Goal: Navigation & Orientation: Find specific page/section

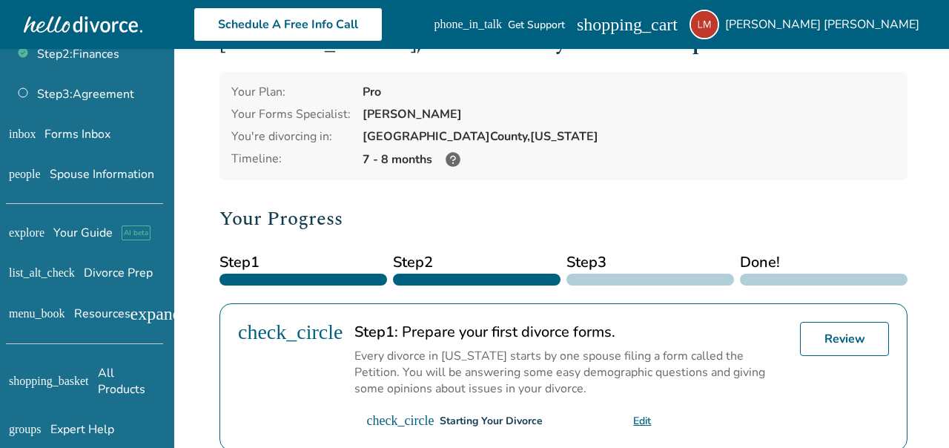
scroll to position [51, 0]
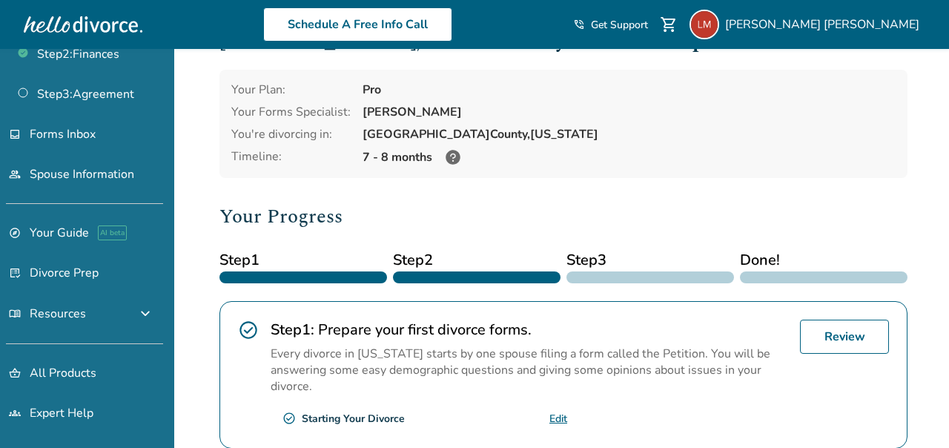
click at [592, 171] on div "Your Plan: Pro Your Forms Specialist: [PERSON_NAME] You're divorcing in: [GEOGR…" at bounding box center [564, 124] width 688 height 108
click at [539, 223] on h2 "Your Progress" at bounding box center [564, 217] width 688 height 30
click at [584, 108] on div "[PERSON_NAME]" at bounding box center [629, 112] width 533 height 16
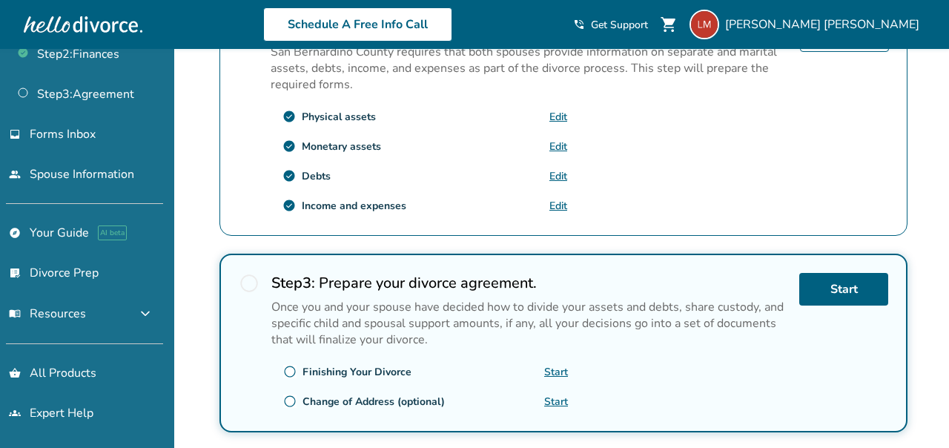
scroll to position [630, 0]
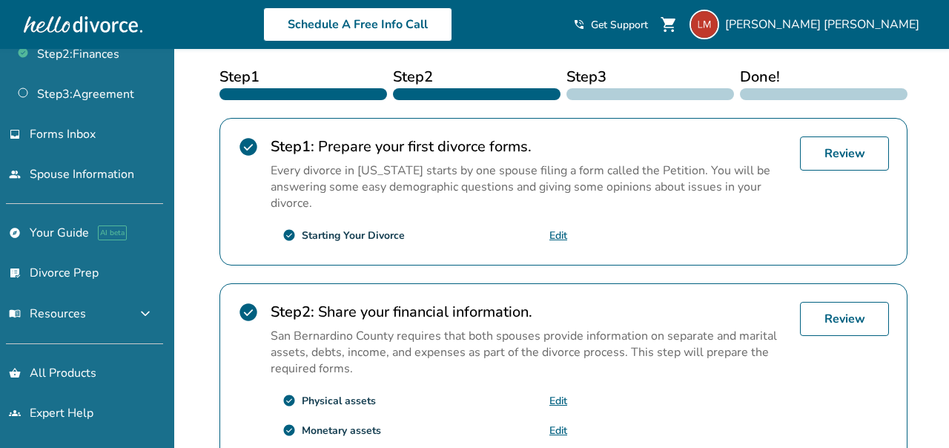
scroll to position [240, 0]
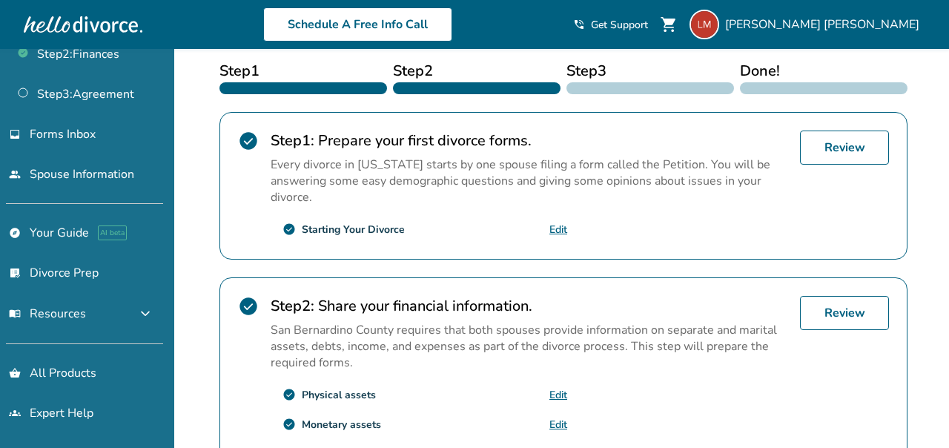
click at [573, 16] on div "Schedule A Free Info Call" at bounding box center [357, 24] width 431 height 34
click at [573, 15] on div "Schedule A Free Info Call" at bounding box center [357, 24] width 431 height 34
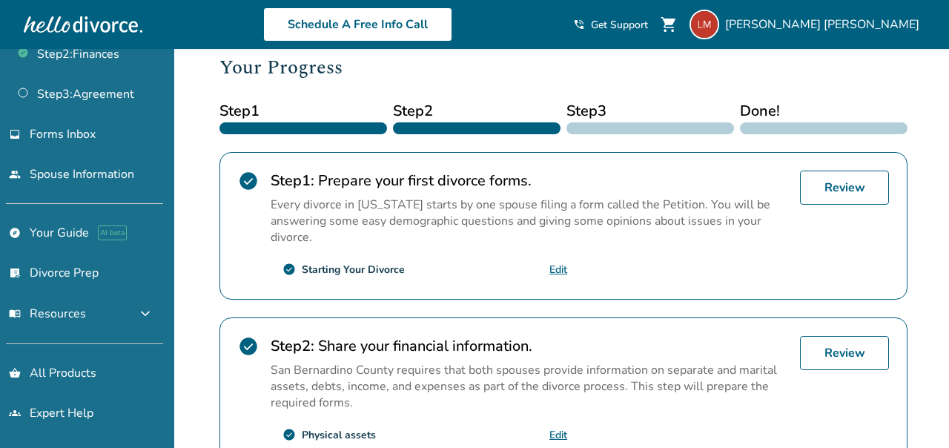
scroll to position [195, 0]
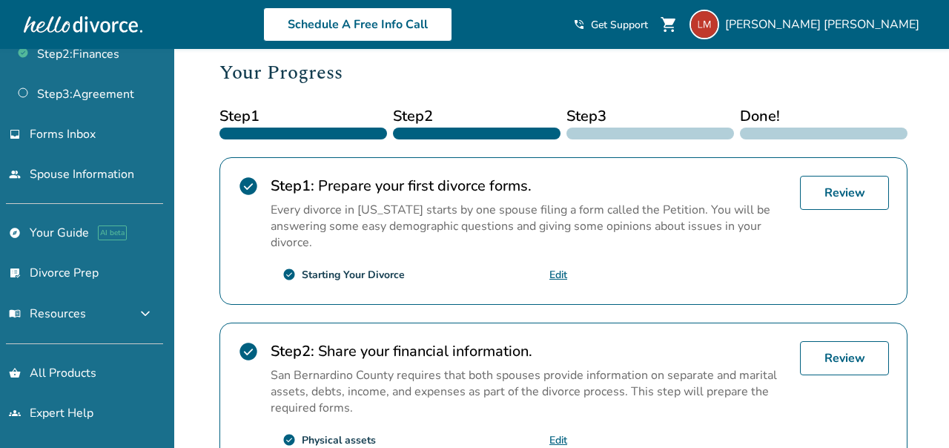
click at [599, 60] on h2 "Your Progress" at bounding box center [564, 73] width 688 height 30
